Goal: Information Seeking & Learning: Check status

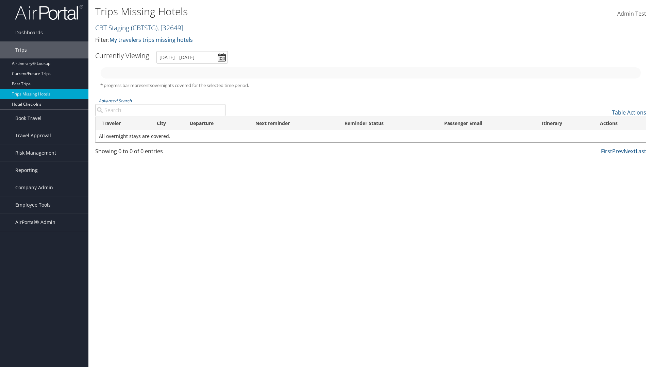
click at [112, 28] on link "CBT Staging ( CBTSTG ) , [ 32649 ]" at bounding box center [139, 27] width 88 height 9
click at [0, 0] on link "[PERSON_NAME] Business Travel, [72]" at bounding box center [0, 0] width 0 height 0
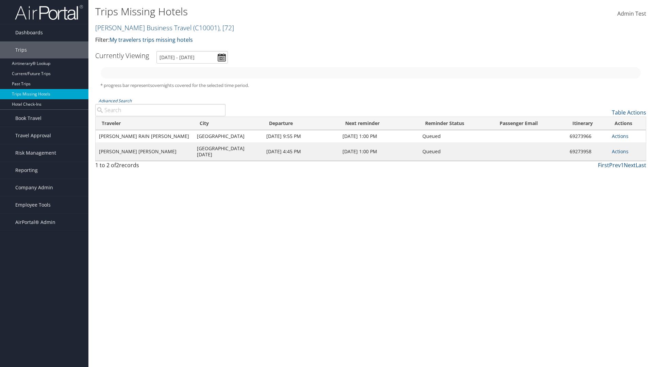
click at [140, 28] on link "Christopherson Business Travel ( C10001 ) , [ 72 ]" at bounding box center [164, 27] width 139 height 9
click at [0, 0] on link "CBT Staging, [32649]" at bounding box center [0, 0] width 0 height 0
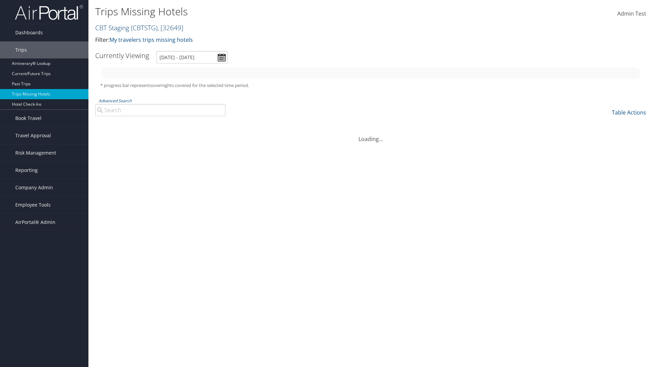
click at [112, 28] on link "CBT Staging ( CBTSTG ) , [ 32649 ]" at bounding box center [139, 27] width 88 height 9
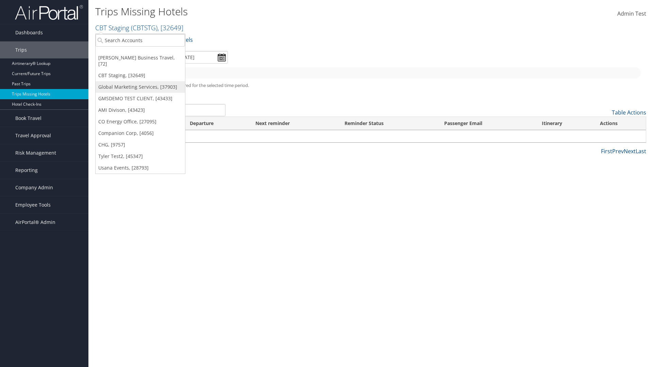
click at [140, 81] on link "Global Marketing Services, [37903]" at bounding box center [140, 87] width 89 height 12
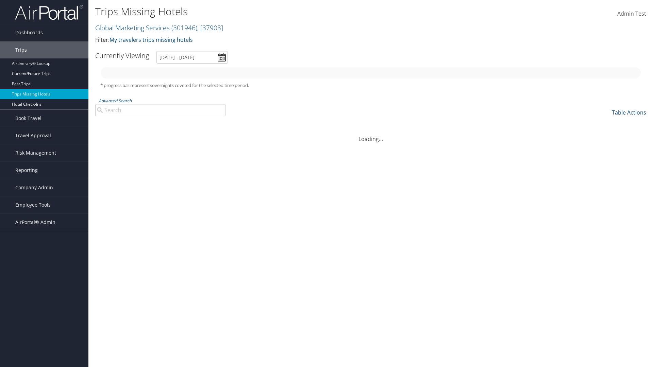
click at [629, 113] on link "Table Actions" at bounding box center [629, 112] width 34 height 7
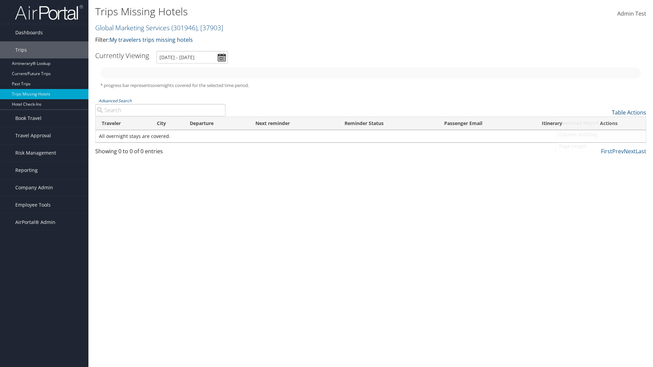
click at [601, 135] on link "Column Visibility" at bounding box center [600, 135] width 89 height 12
click at [601, 193] on link "Agent Name" at bounding box center [600, 193] width 89 height 12
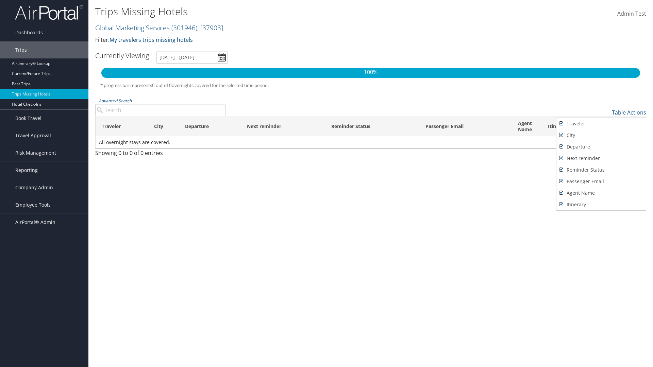
click at [326, 184] on div at bounding box center [326, 183] width 653 height 367
click at [629, 113] on link "Table Actions" at bounding box center [629, 112] width 34 height 7
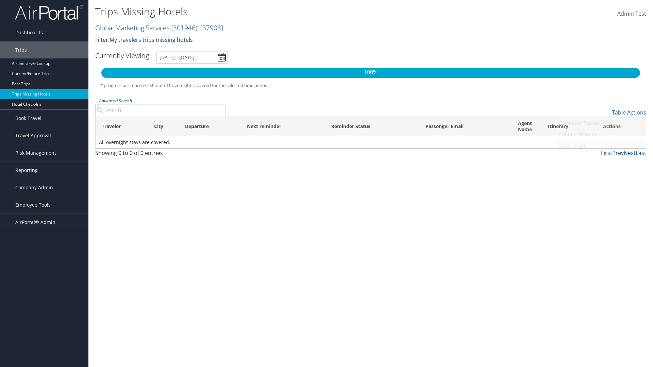
click at [601, 146] on link "Page Length" at bounding box center [600, 146] width 89 height 12
click at [121, 126] on th "Traveler" at bounding box center [122, 126] width 52 height 19
click at [163, 126] on th "City" at bounding box center [163, 126] width 31 height 19
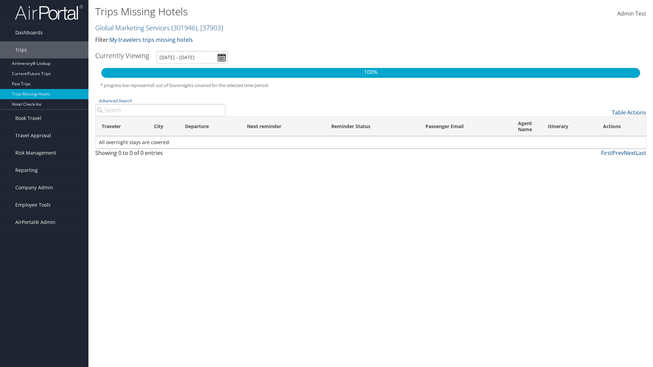
click at [210, 126] on th "Departure" at bounding box center [210, 126] width 62 height 19
click at [465, 126] on th "Passenger Email" at bounding box center [465, 126] width 92 height 19
